Goal: Check status: Check status

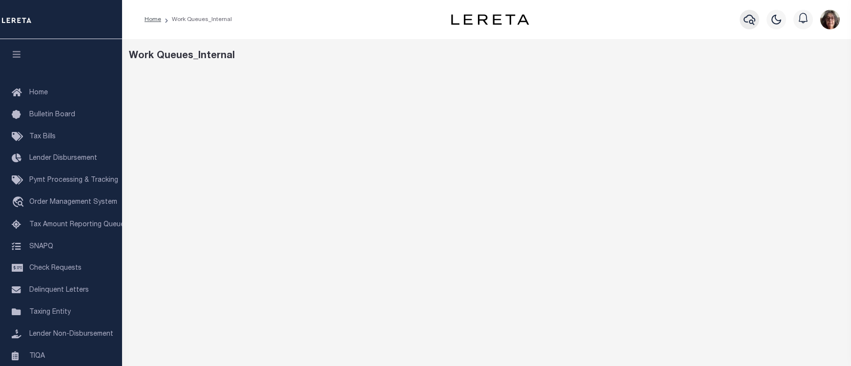
click at [747, 21] on icon "button" at bounding box center [750, 20] width 12 height 12
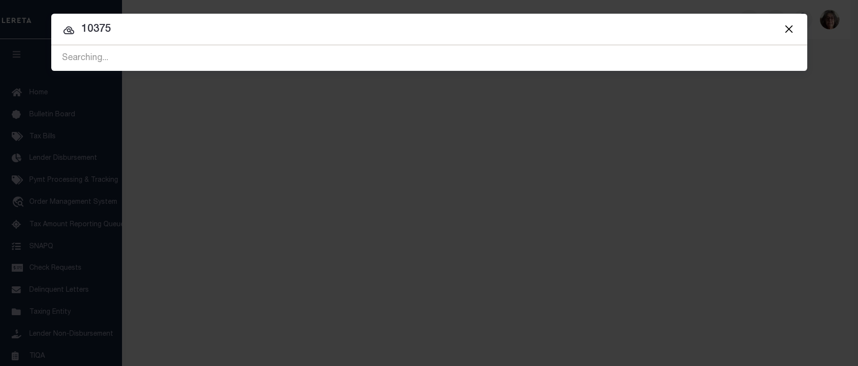
type input "10375"
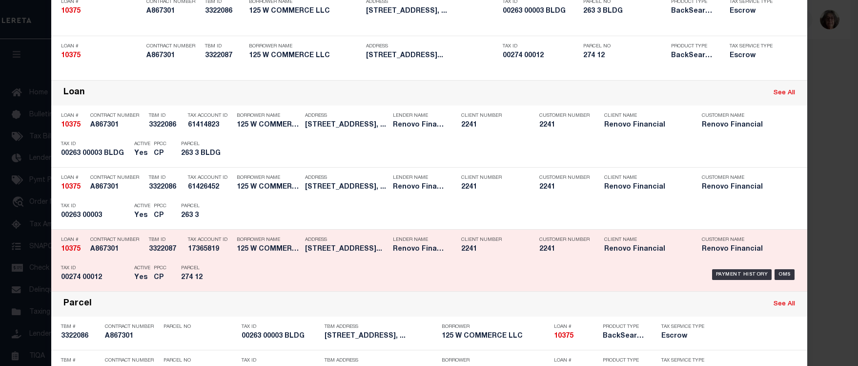
scroll to position [146, 0]
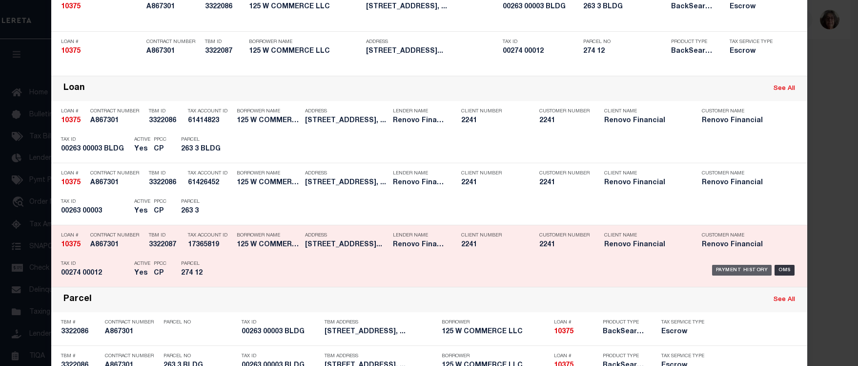
click at [732, 271] on div "Payment History" at bounding box center [742, 270] width 60 height 11
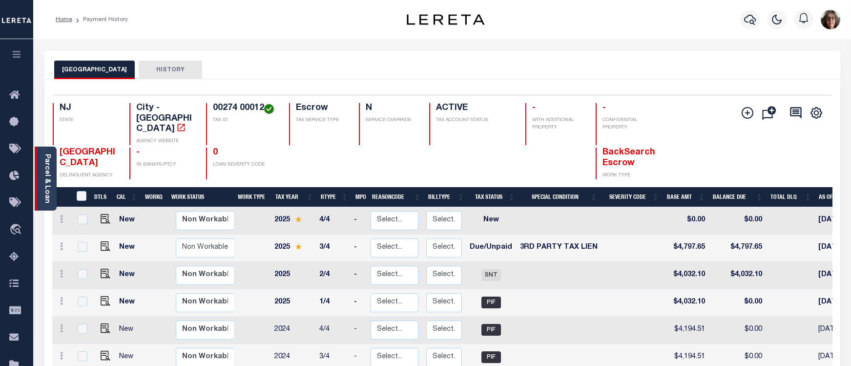
click at [49, 175] on link "Parcel & Loan" at bounding box center [46, 178] width 7 height 49
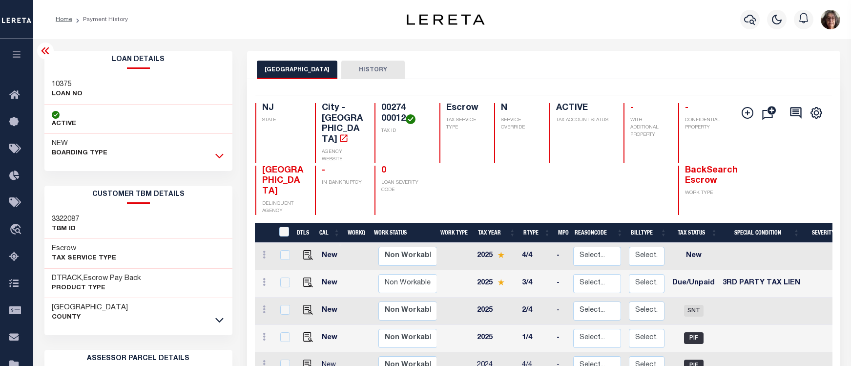
click at [222, 157] on icon at bounding box center [219, 155] width 8 height 10
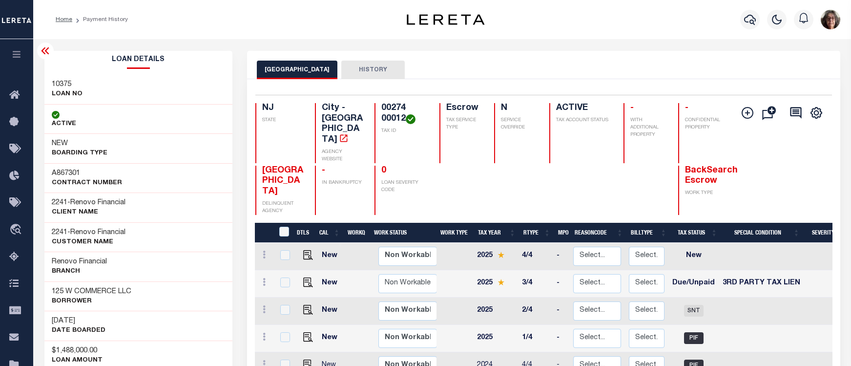
scroll to position [1, 0]
click at [47, 53] on icon at bounding box center [46, 51] width 12 height 12
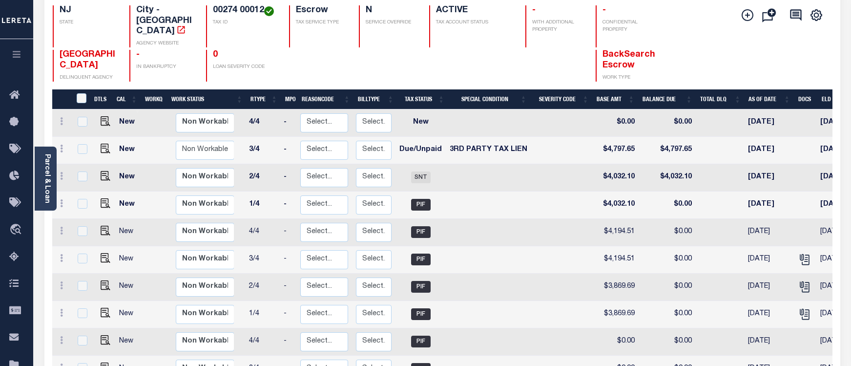
scroll to position [49, 0]
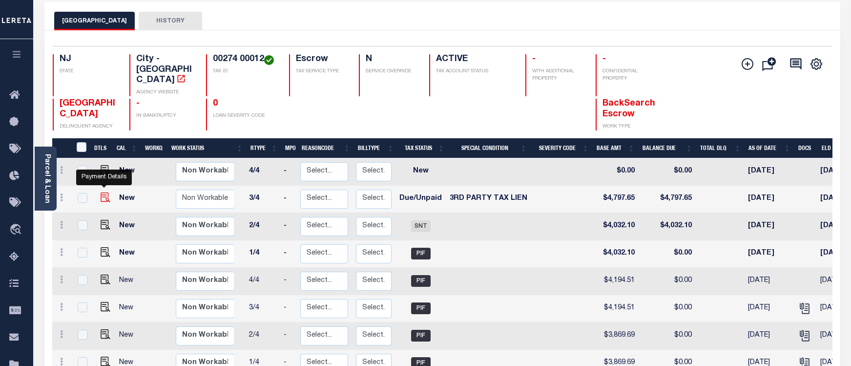
click at [103, 192] on img "" at bounding box center [106, 197] width 10 height 10
checkbox input "true"
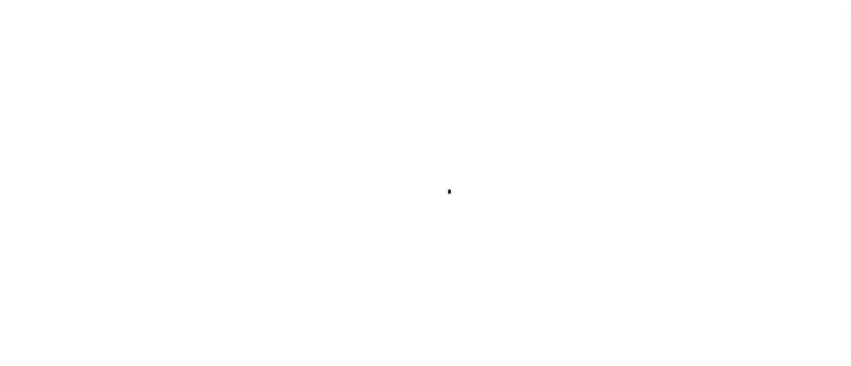
checkbox input "false"
type input "00006324"
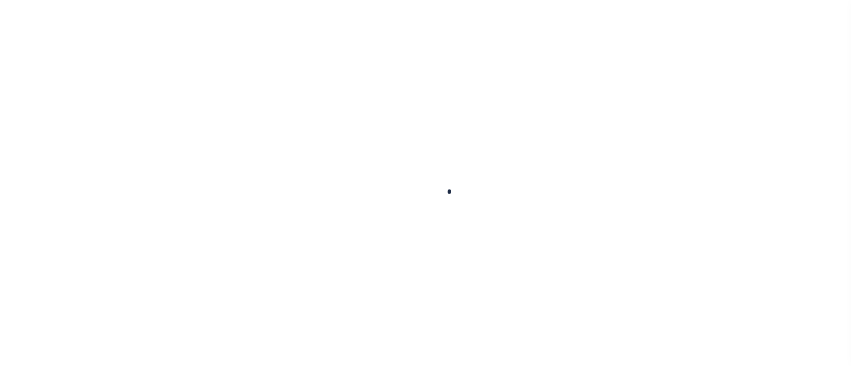
type input "[DATE]"
select select "DUE"
select select "20"
type input "0"
type input "$4,797.65"
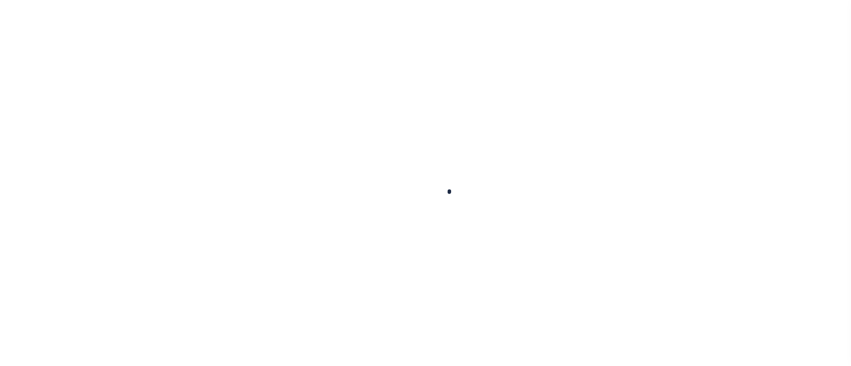
type input "$4,797.65"
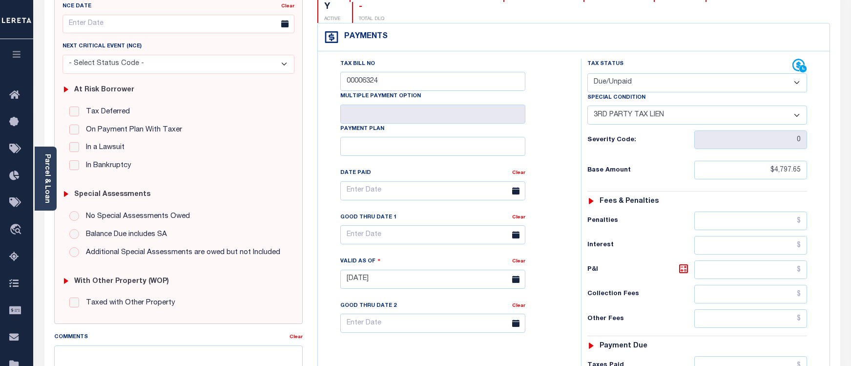
scroll to position [98, 0]
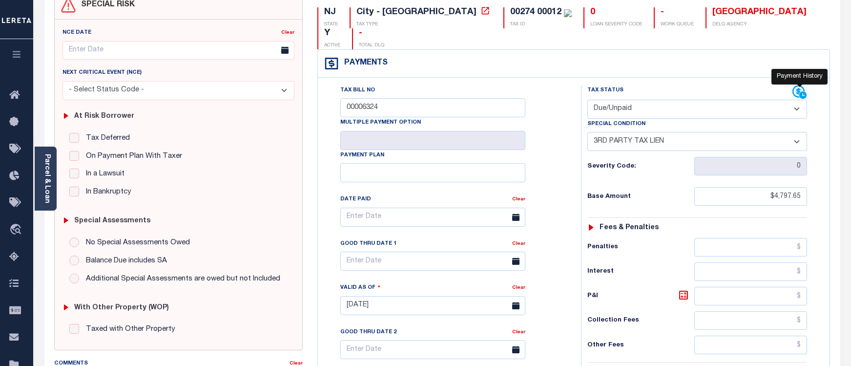
click at [796, 85] on icon at bounding box center [799, 92] width 15 height 15
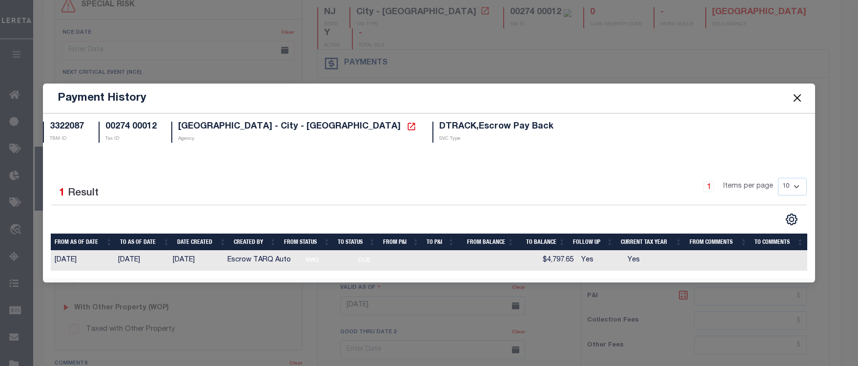
click at [798, 99] on button "Close" at bounding box center [797, 98] width 13 height 13
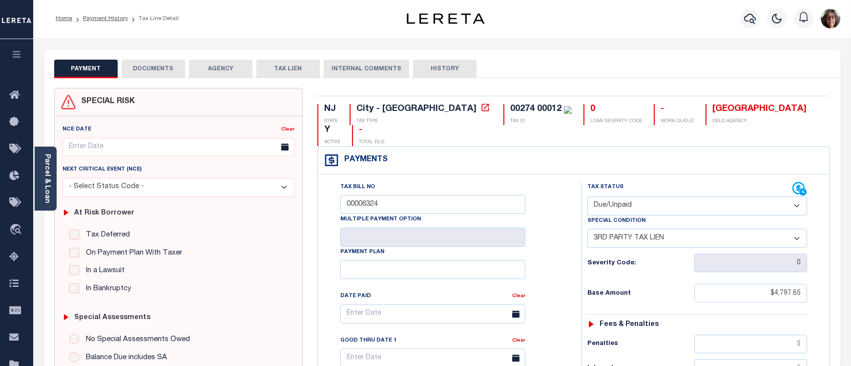
scroll to position [0, 0]
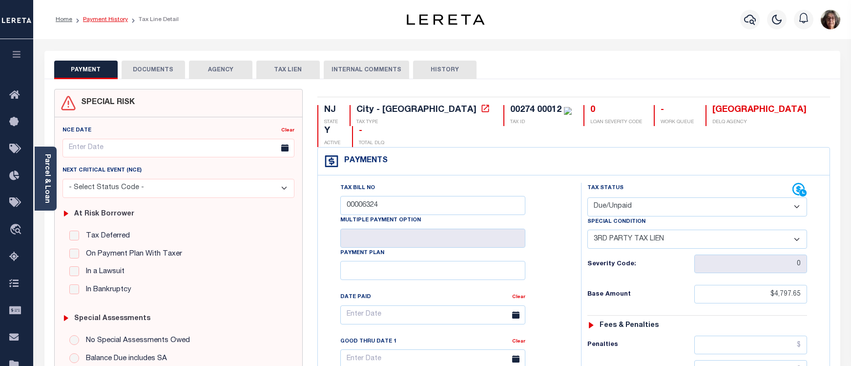
click at [108, 19] on link "Payment History" at bounding box center [105, 20] width 45 height 6
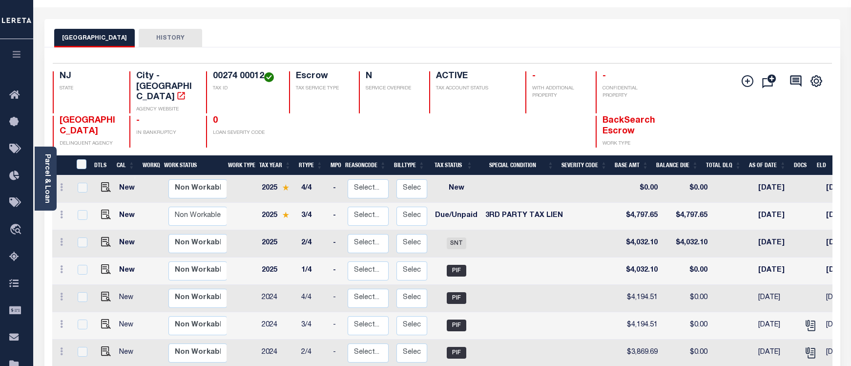
scroll to position [49, 0]
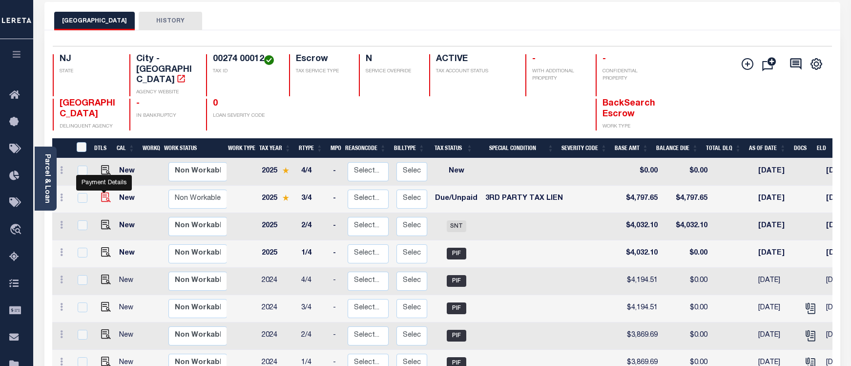
click at [101, 192] on img "" at bounding box center [106, 197] width 10 height 10
checkbox input "true"
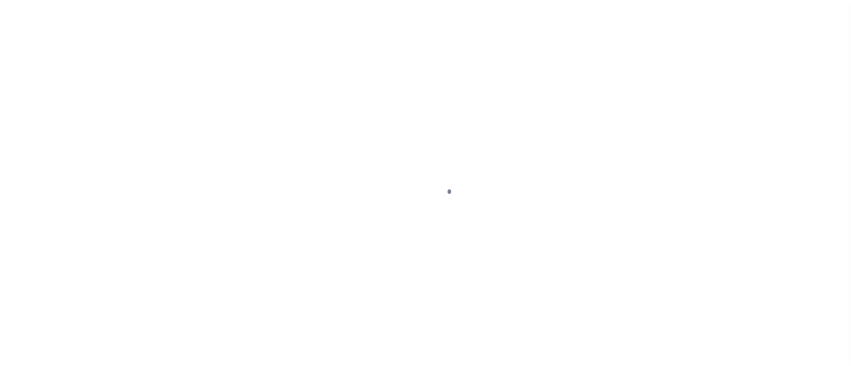
select select "DUE"
select select "20"
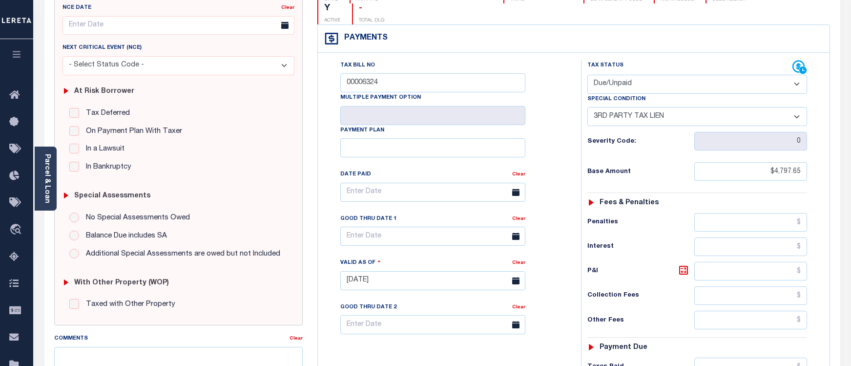
scroll to position [18, 0]
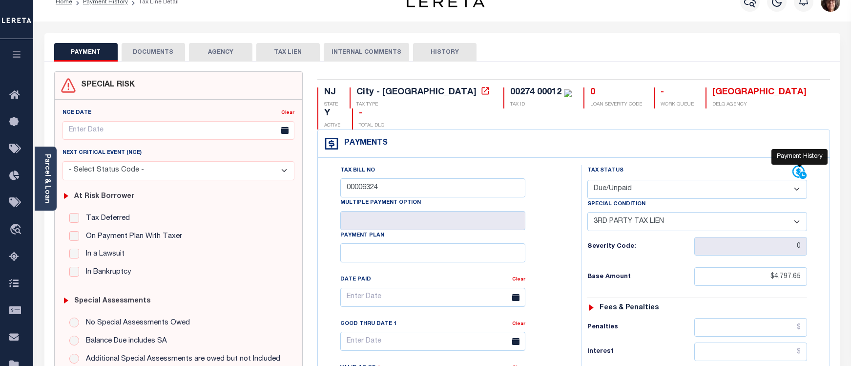
click at [799, 166] on icon at bounding box center [798, 172] width 12 height 12
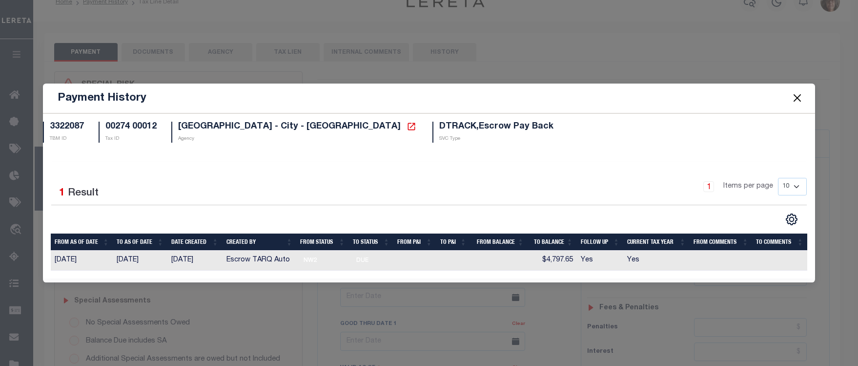
click at [798, 100] on button "Close" at bounding box center [797, 98] width 13 height 13
